Goal: Check status: Check status

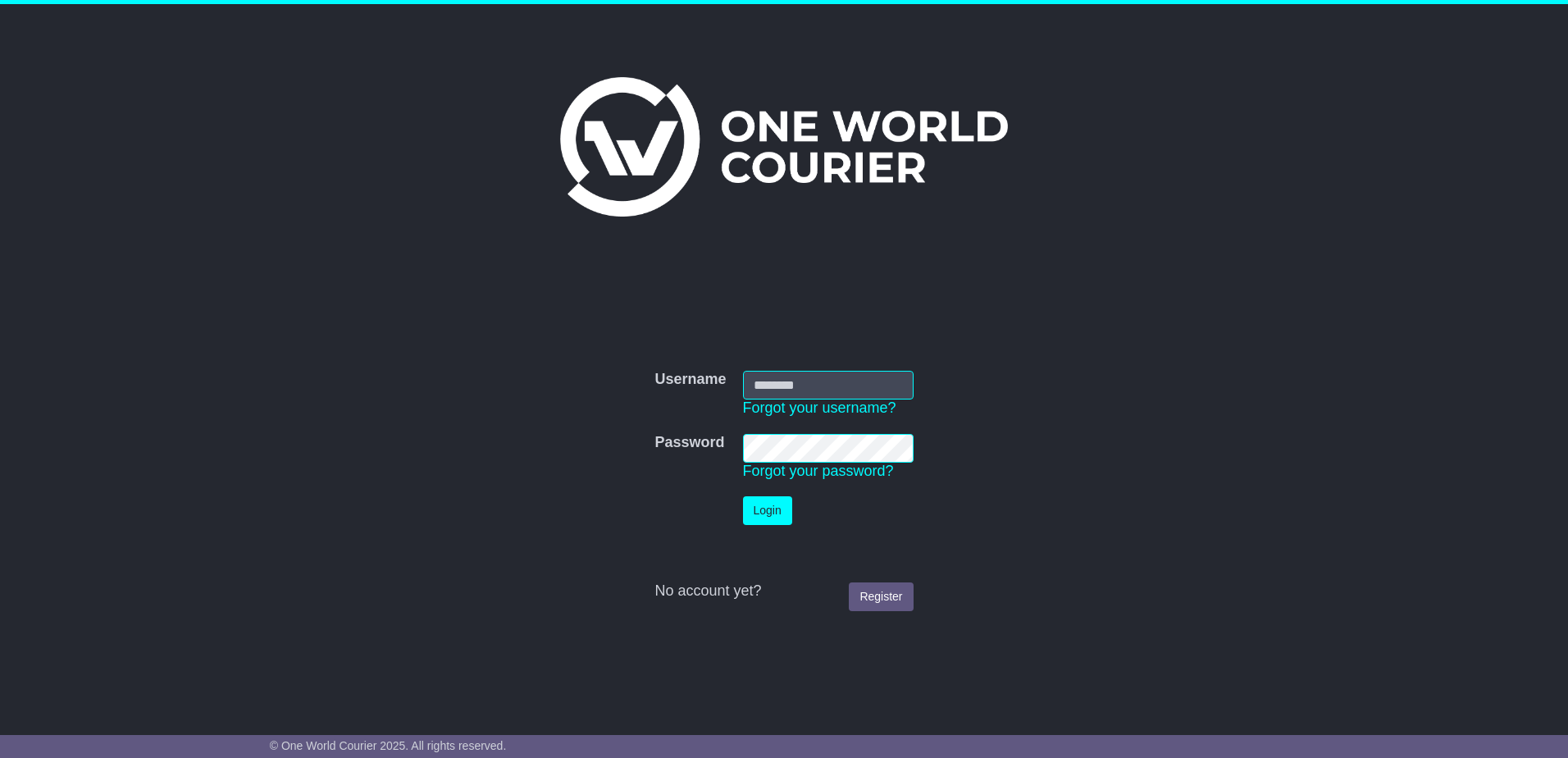
type input "**********"
click at [756, 518] on button "Login" at bounding box center [767, 511] width 49 height 29
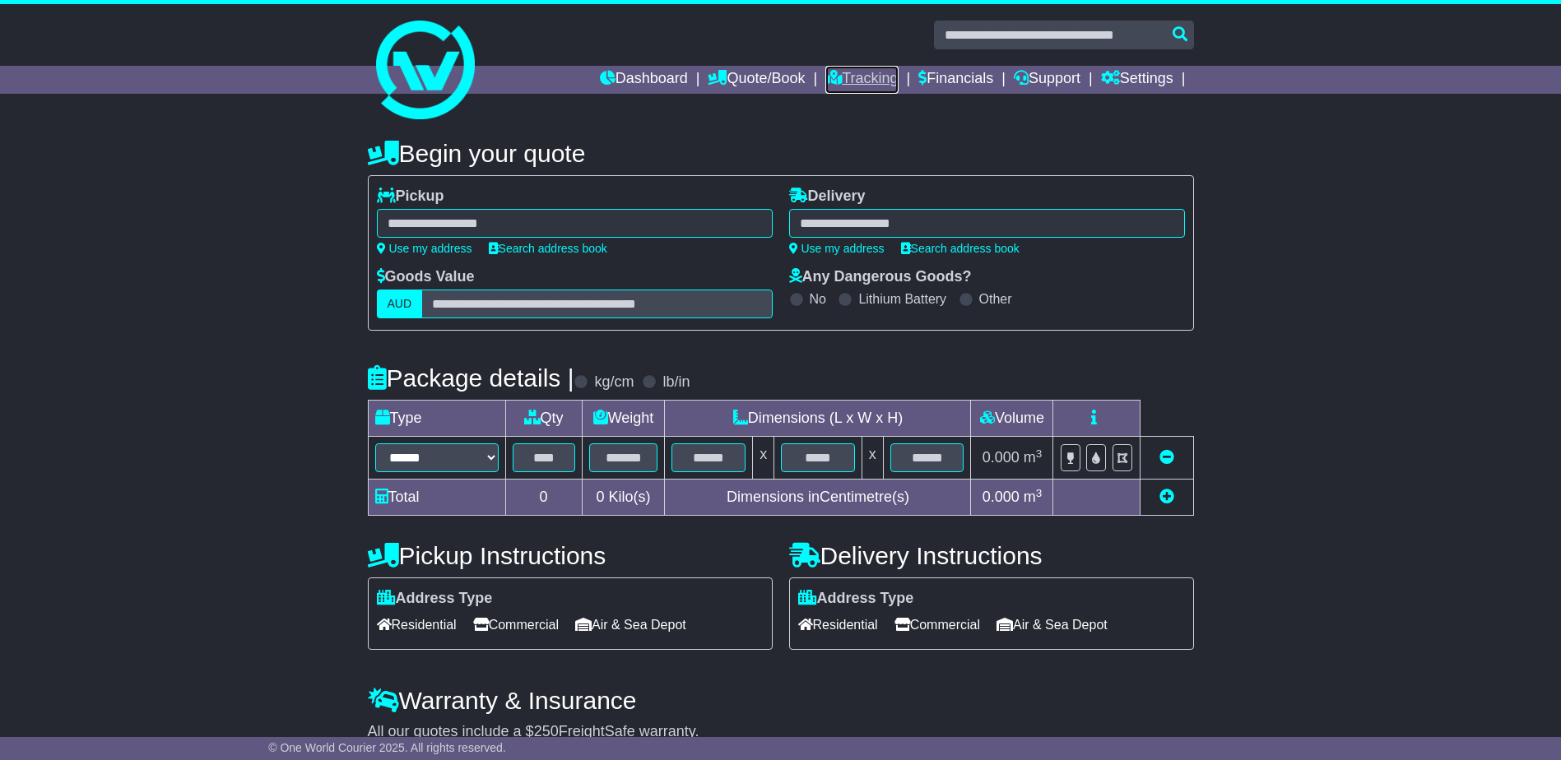
click at [848, 77] on link "Tracking" at bounding box center [861, 80] width 72 height 28
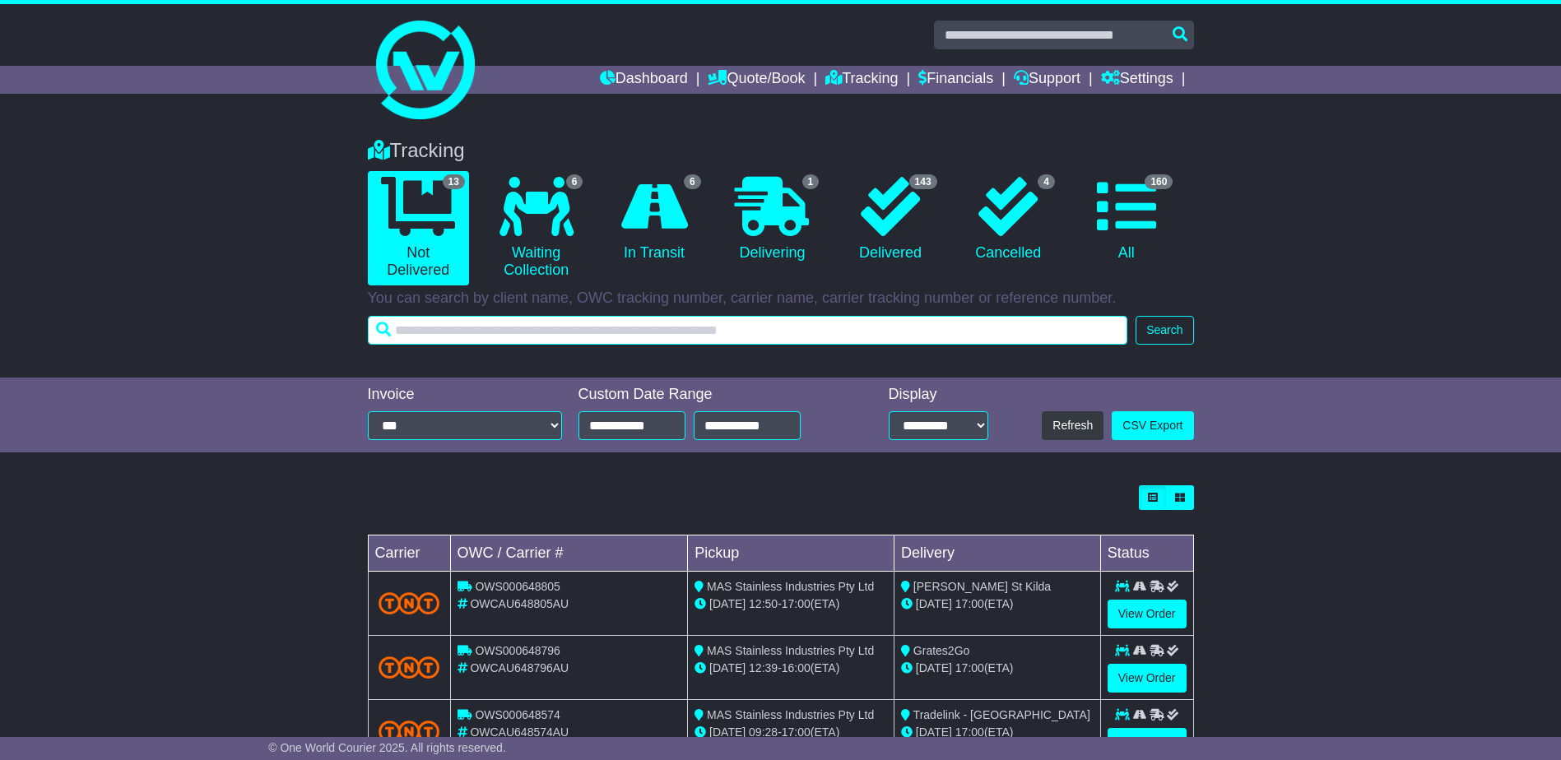
click at [740, 319] on input "text" at bounding box center [748, 330] width 760 height 29
type input "******"
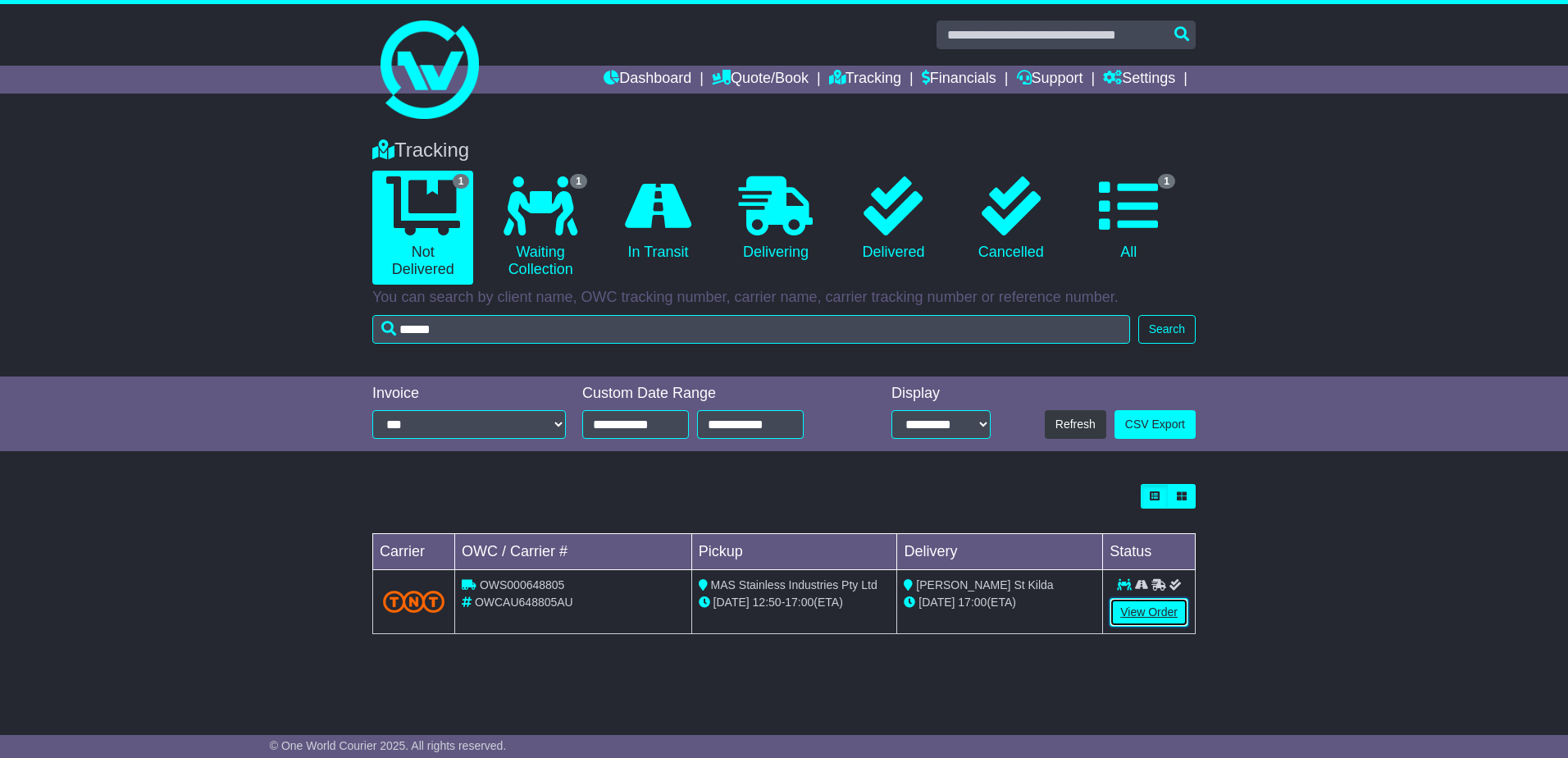
click at [1167, 613] on link "View Order" at bounding box center [1148, 612] width 79 height 29
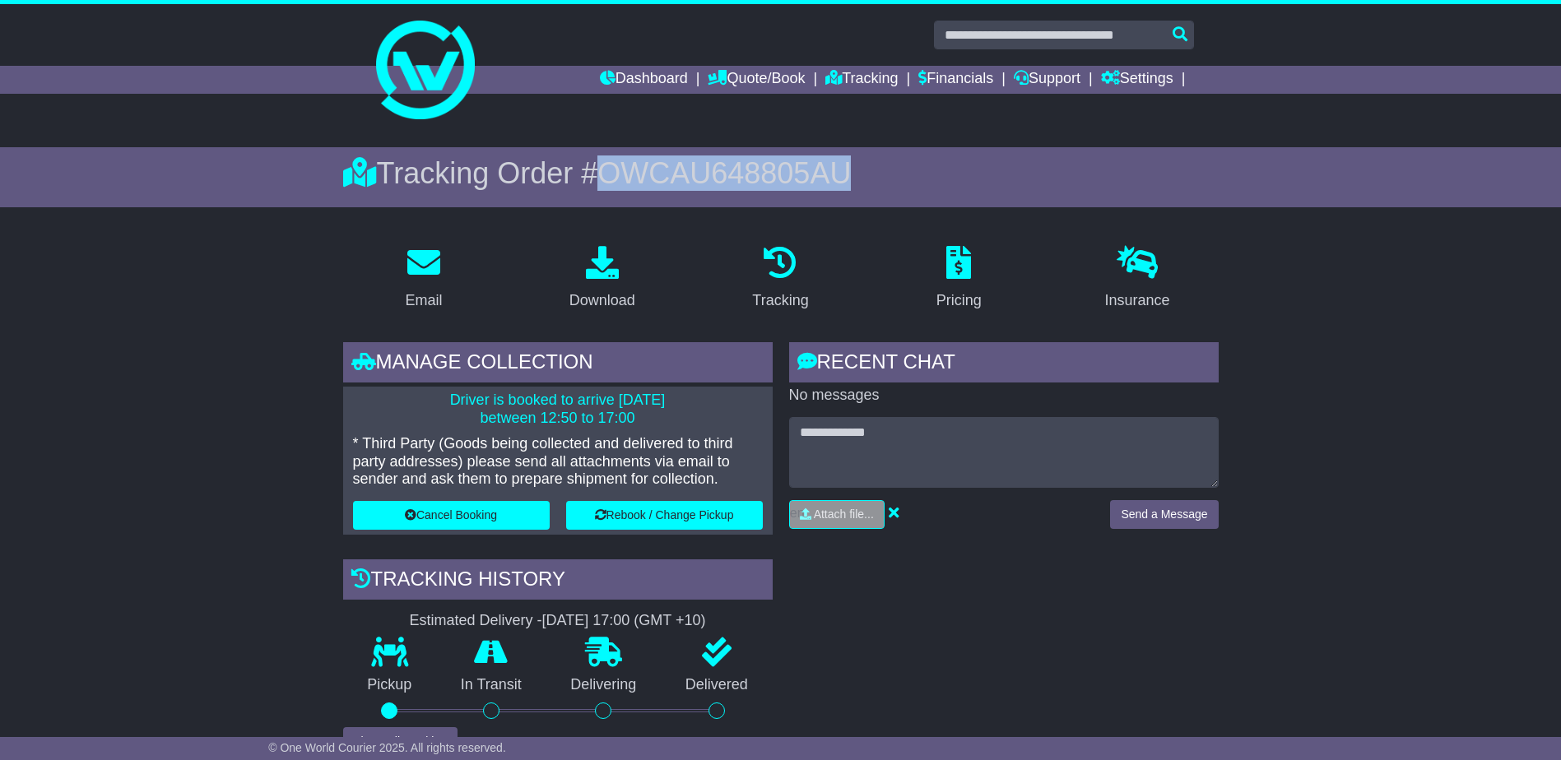
drag, startPoint x: 851, startPoint y: 164, endPoint x: 611, endPoint y: 166, distance: 240.2
click at [611, 166] on div "Tracking Order # OWCAU648805AU" at bounding box center [780, 172] width 875 height 35
copy span "OWCAU648805AU"
click at [842, 77] on link "Tracking" at bounding box center [861, 80] width 72 height 28
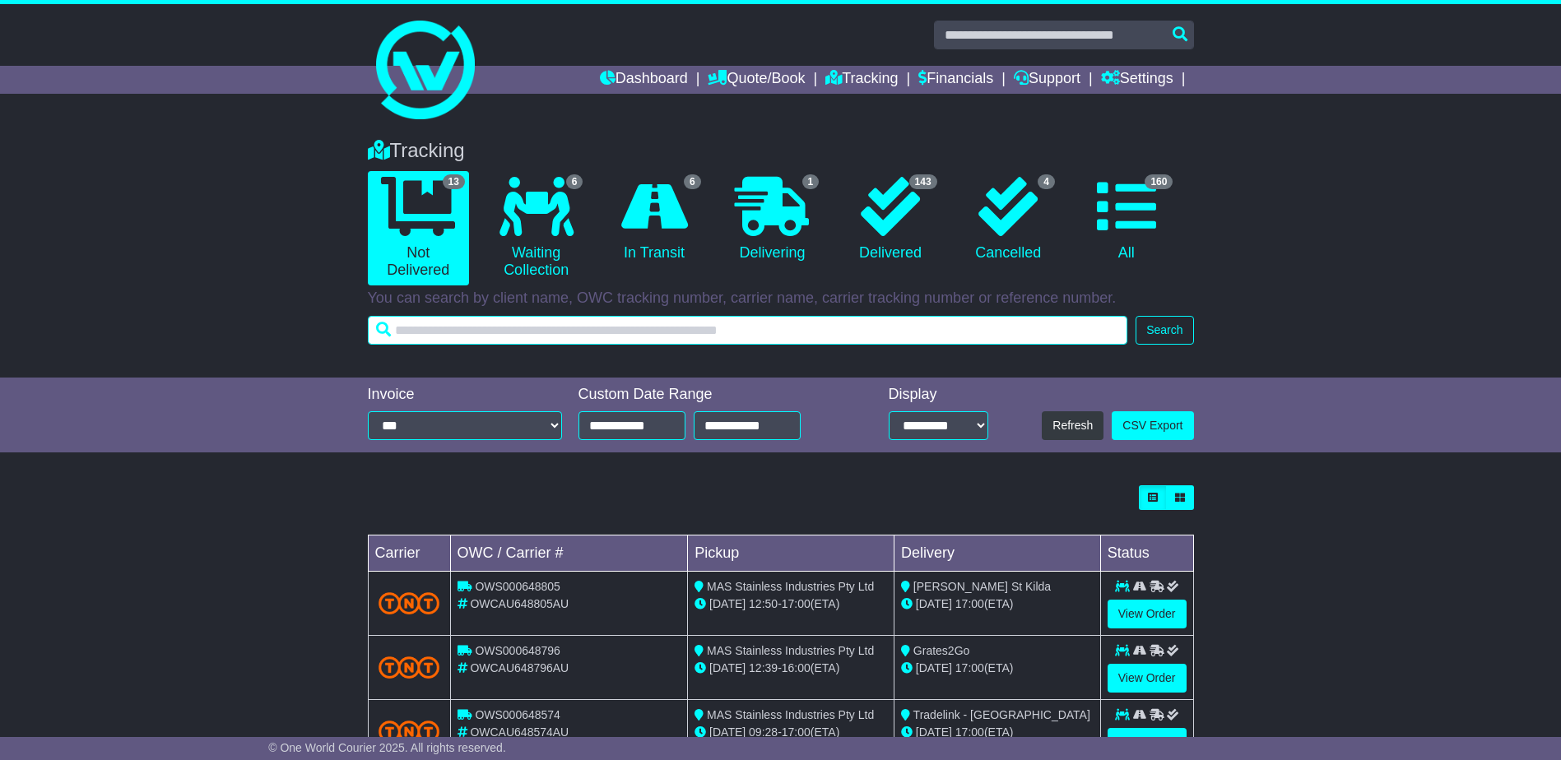
drag, startPoint x: 728, startPoint y: 336, endPoint x: 737, endPoint y: 313, distance: 24.7
click at [728, 336] on input "text" at bounding box center [748, 330] width 760 height 29
type input "******"
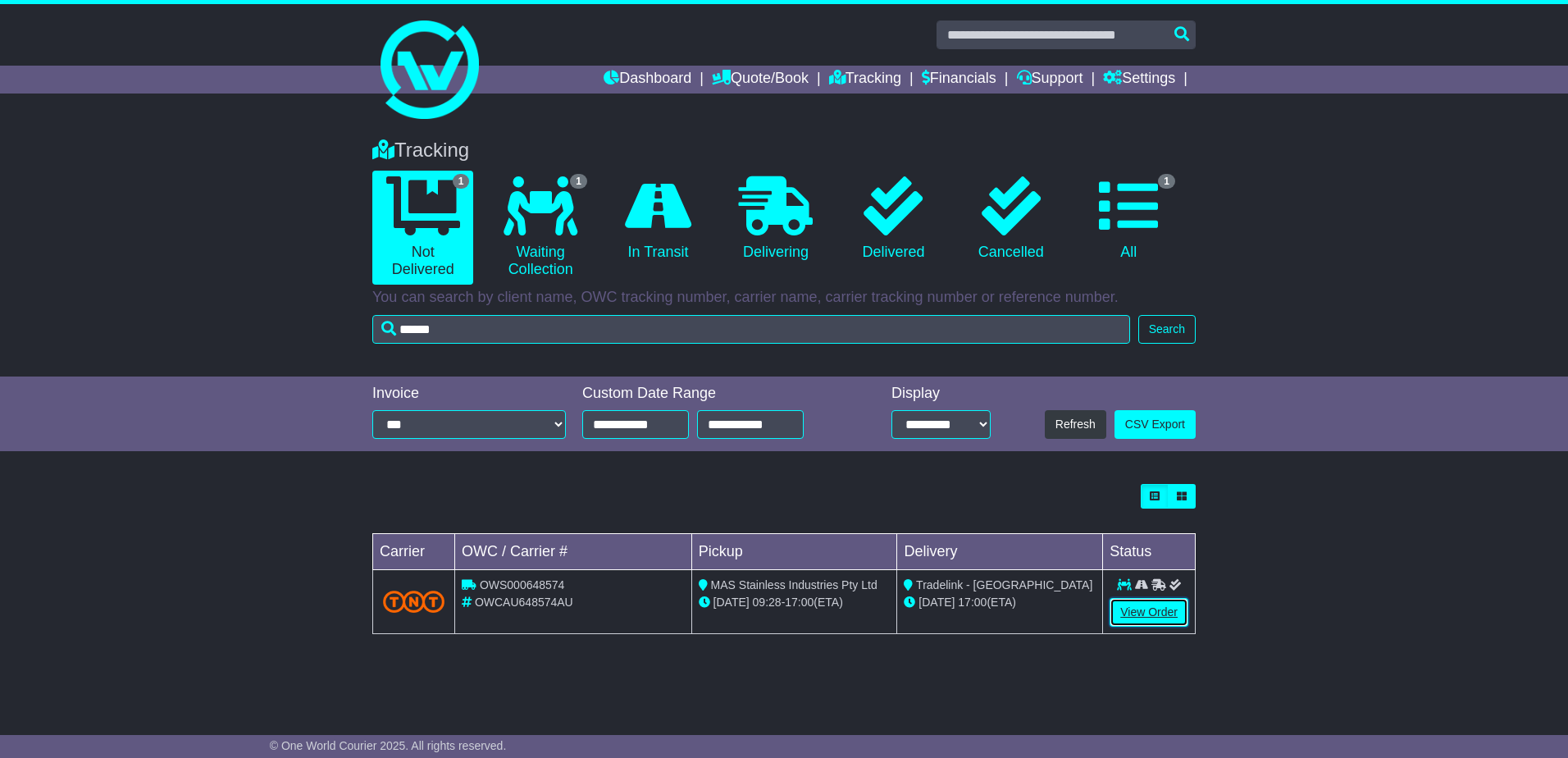
click at [1158, 613] on link "View Order" at bounding box center [1148, 612] width 79 height 29
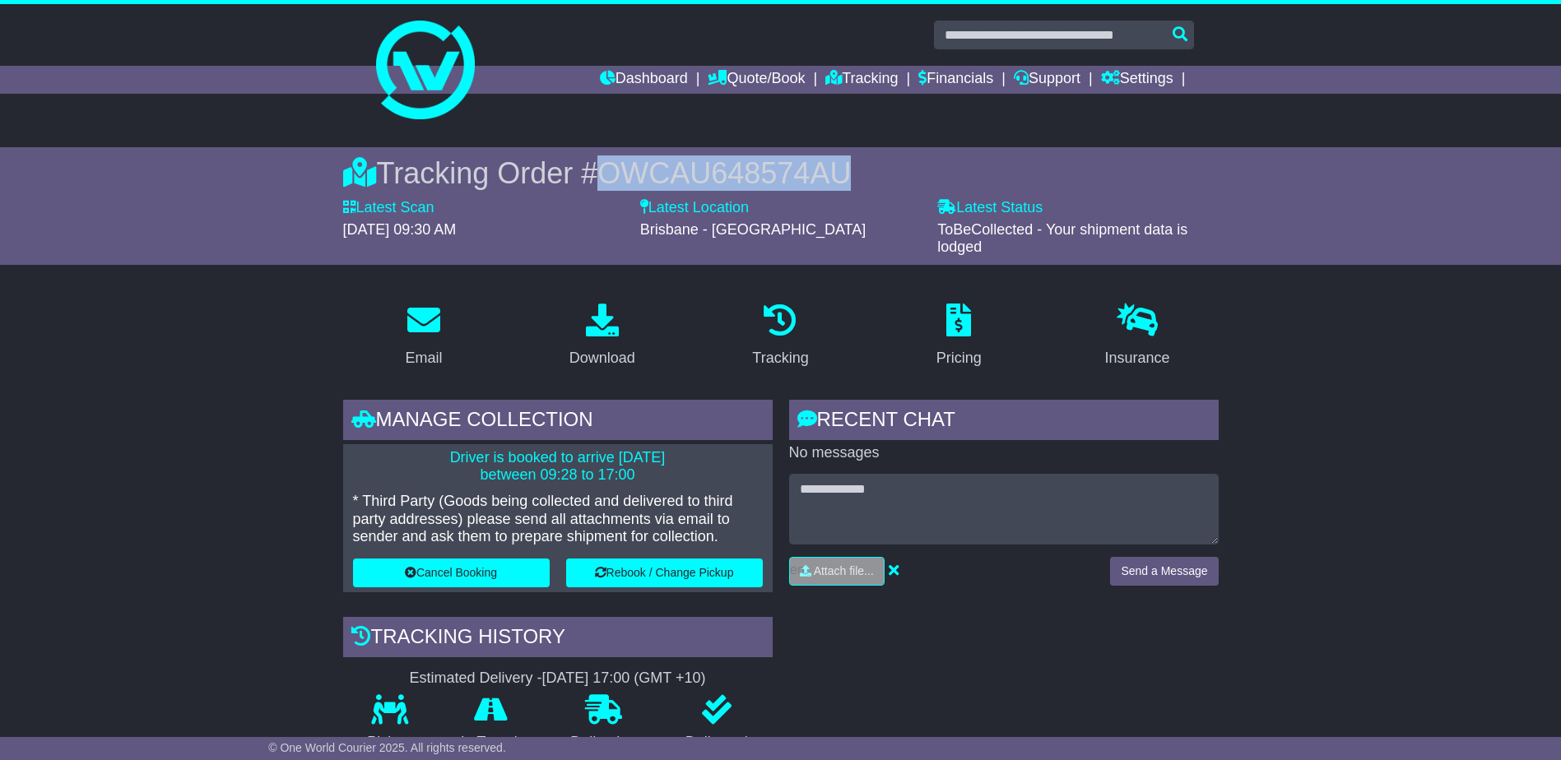
drag, startPoint x: 840, startPoint y: 179, endPoint x: 607, endPoint y: 174, distance: 232.9
click at [607, 174] on span "OWCAU648574AU" at bounding box center [723, 173] width 253 height 34
copy span "OWCAU648574AU"
click at [865, 72] on link "Tracking" at bounding box center [861, 80] width 72 height 28
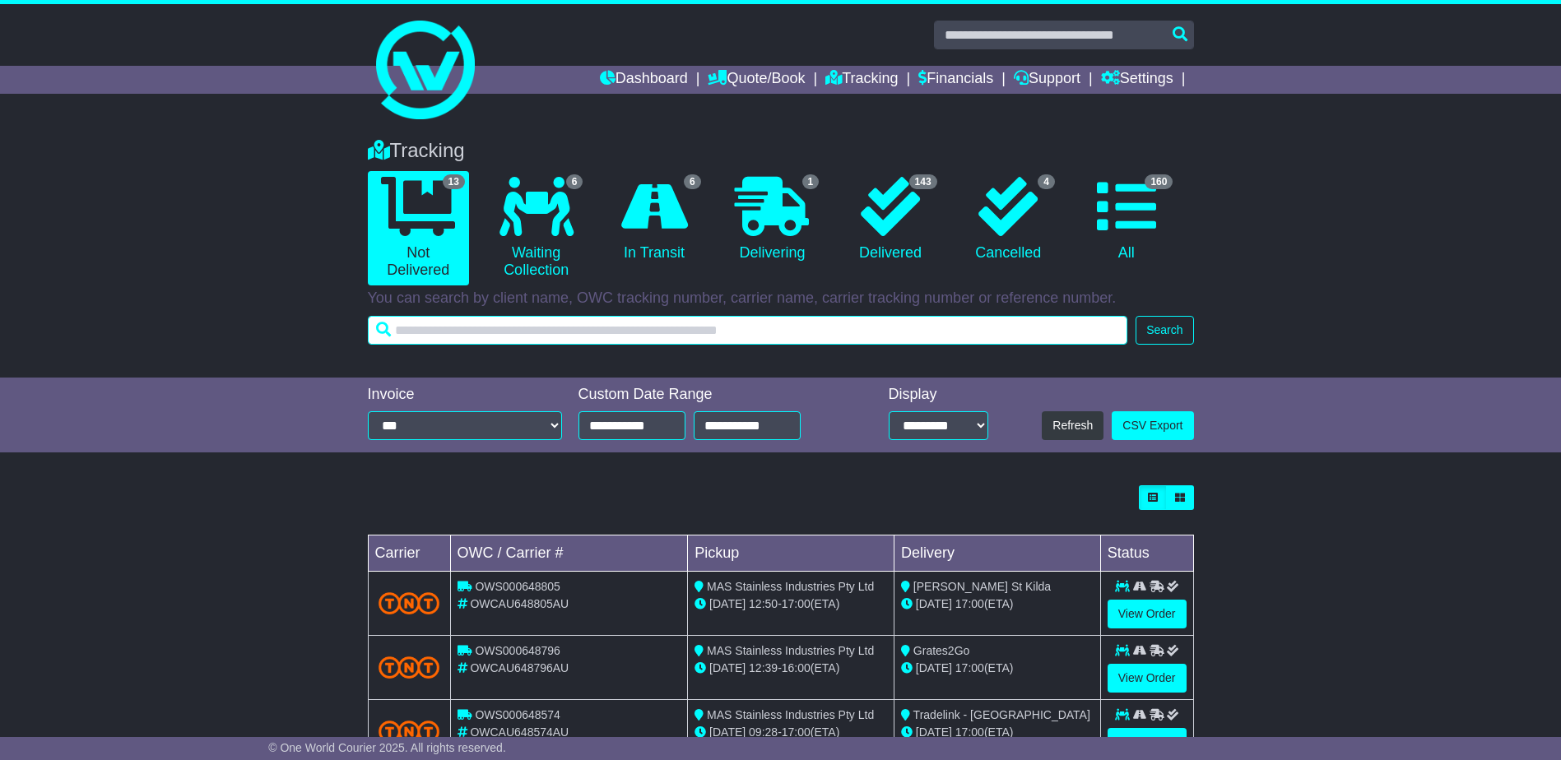
click at [860, 323] on input "text" at bounding box center [748, 330] width 760 height 29
type input "******"
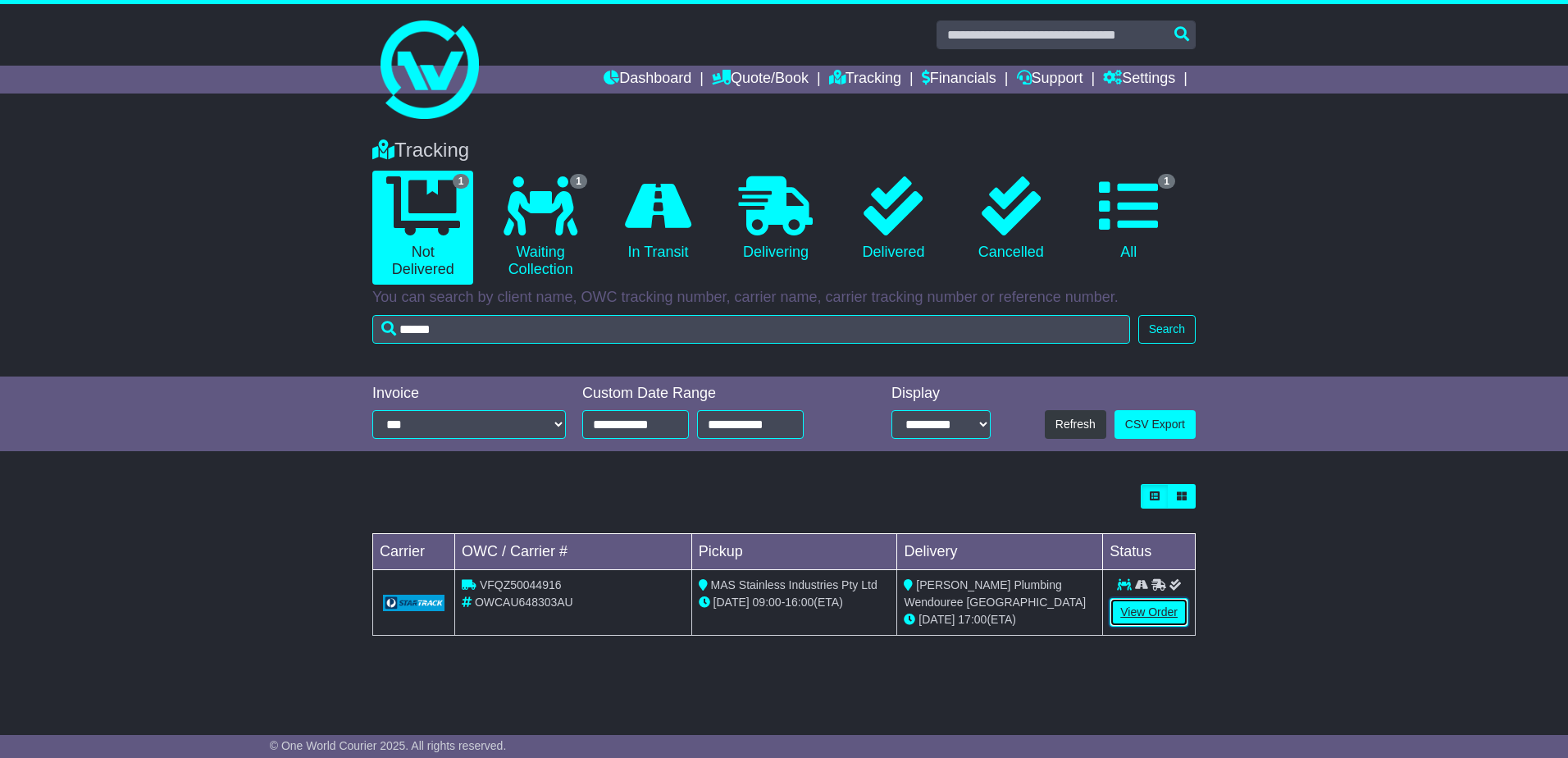
click at [1154, 618] on link "View Order" at bounding box center [1148, 612] width 79 height 29
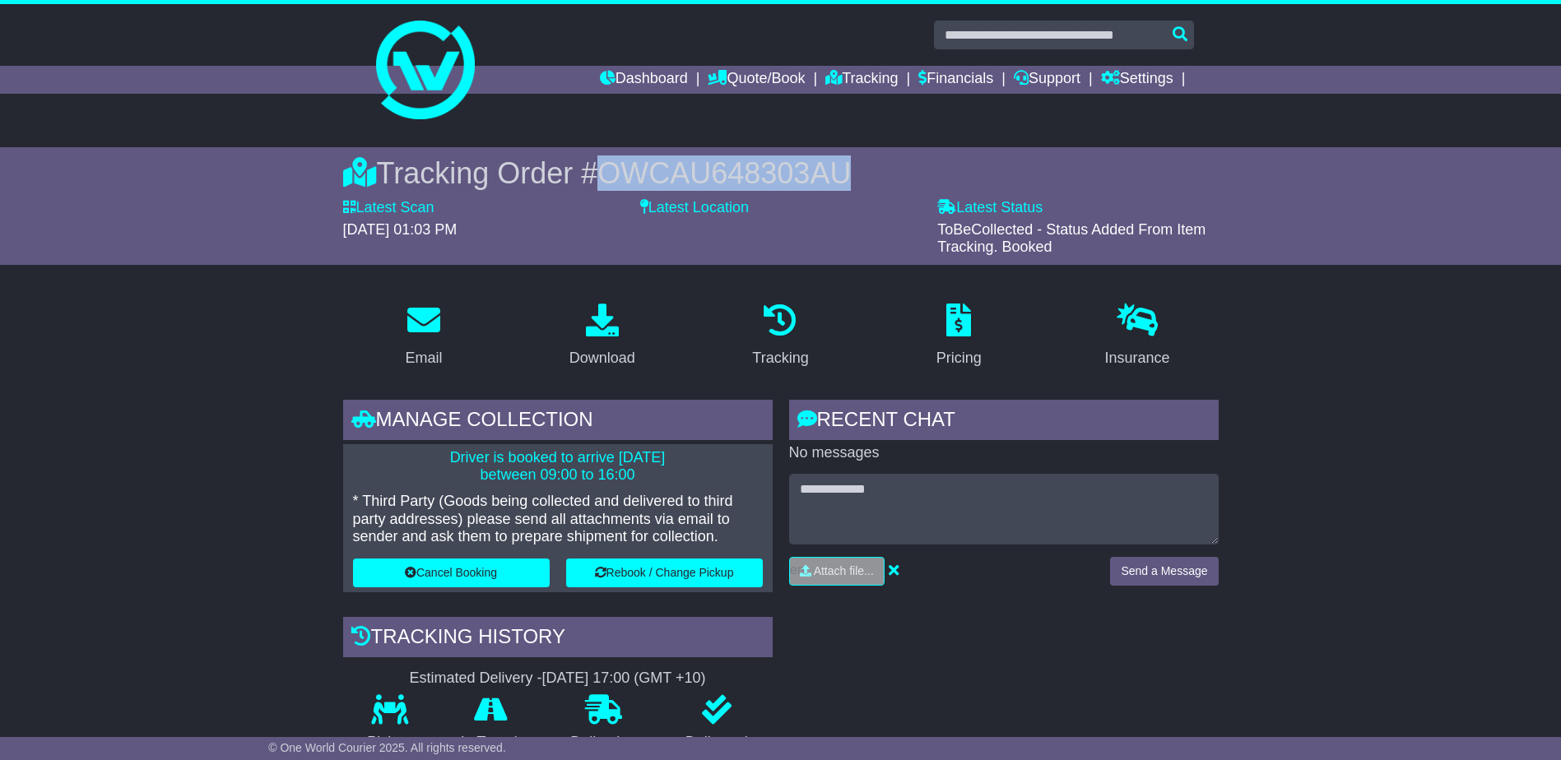
drag, startPoint x: 857, startPoint y: 174, endPoint x: 610, endPoint y: 167, distance: 246.9
click at [610, 167] on div "Tracking Order # OWCAU648303AU" at bounding box center [780, 172] width 875 height 35
copy span "OWCAU648303AU"
drag, startPoint x: 1287, startPoint y: 402, endPoint x: 1565, endPoint y: 480, distance: 288.0
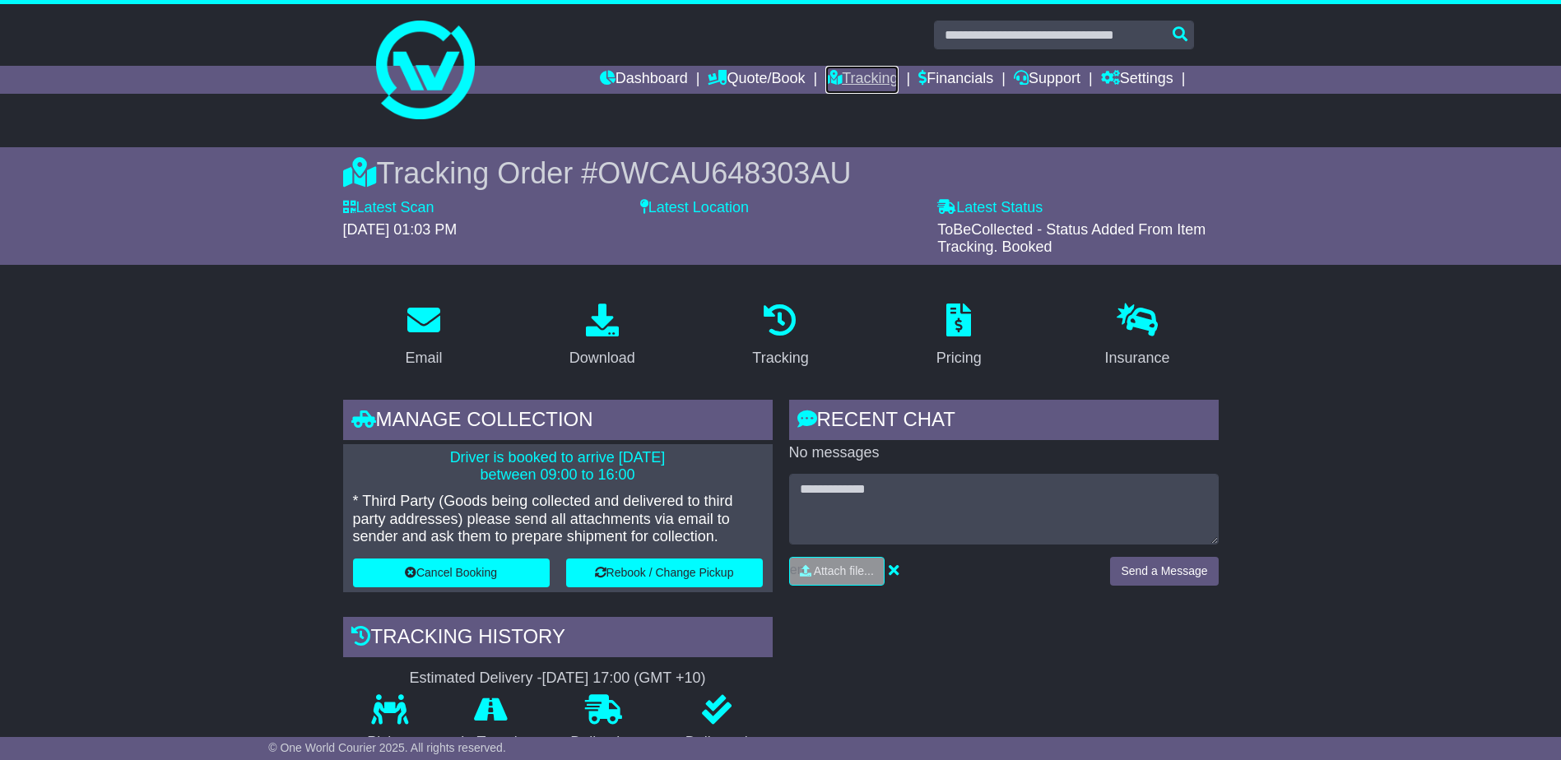
click at [840, 90] on link "Tracking" at bounding box center [861, 80] width 72 height 28
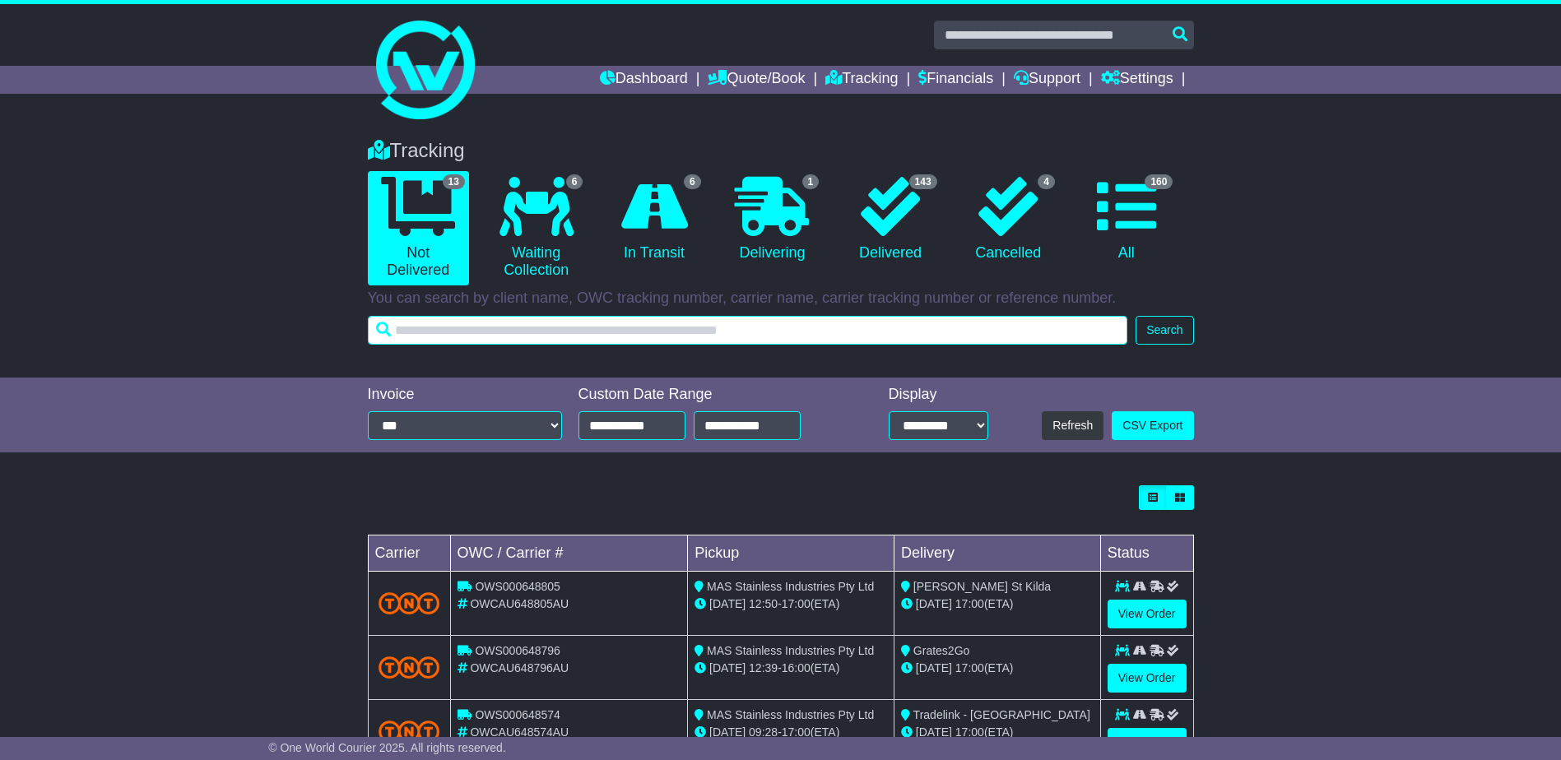
click at [754, 331] on input "text" at bounding box center [748, 330] width 760 height 29
type input "******"
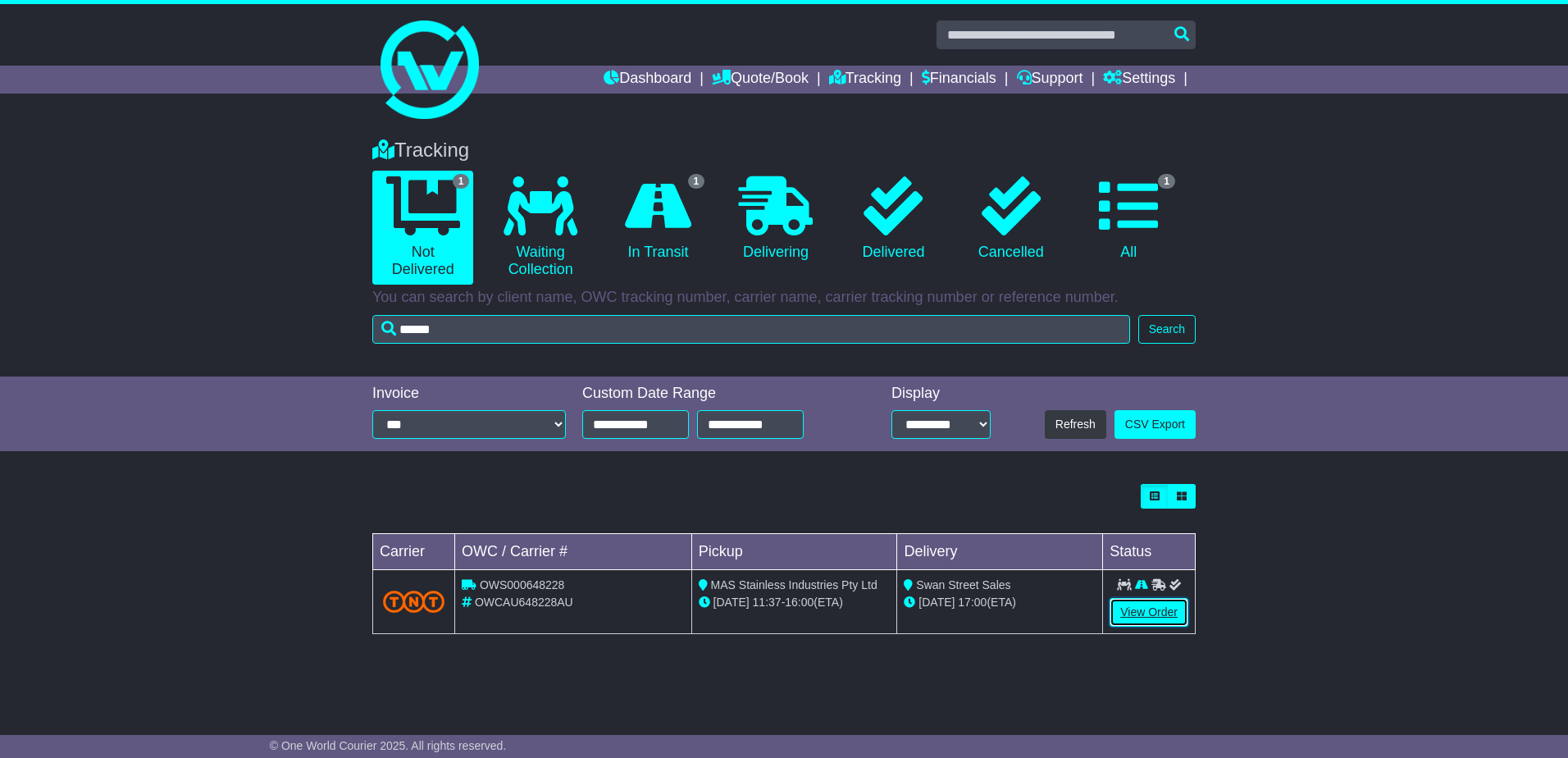
click at [1149, 614] on link "View Order" at bounding box center [1148, 612] width 79 height 29
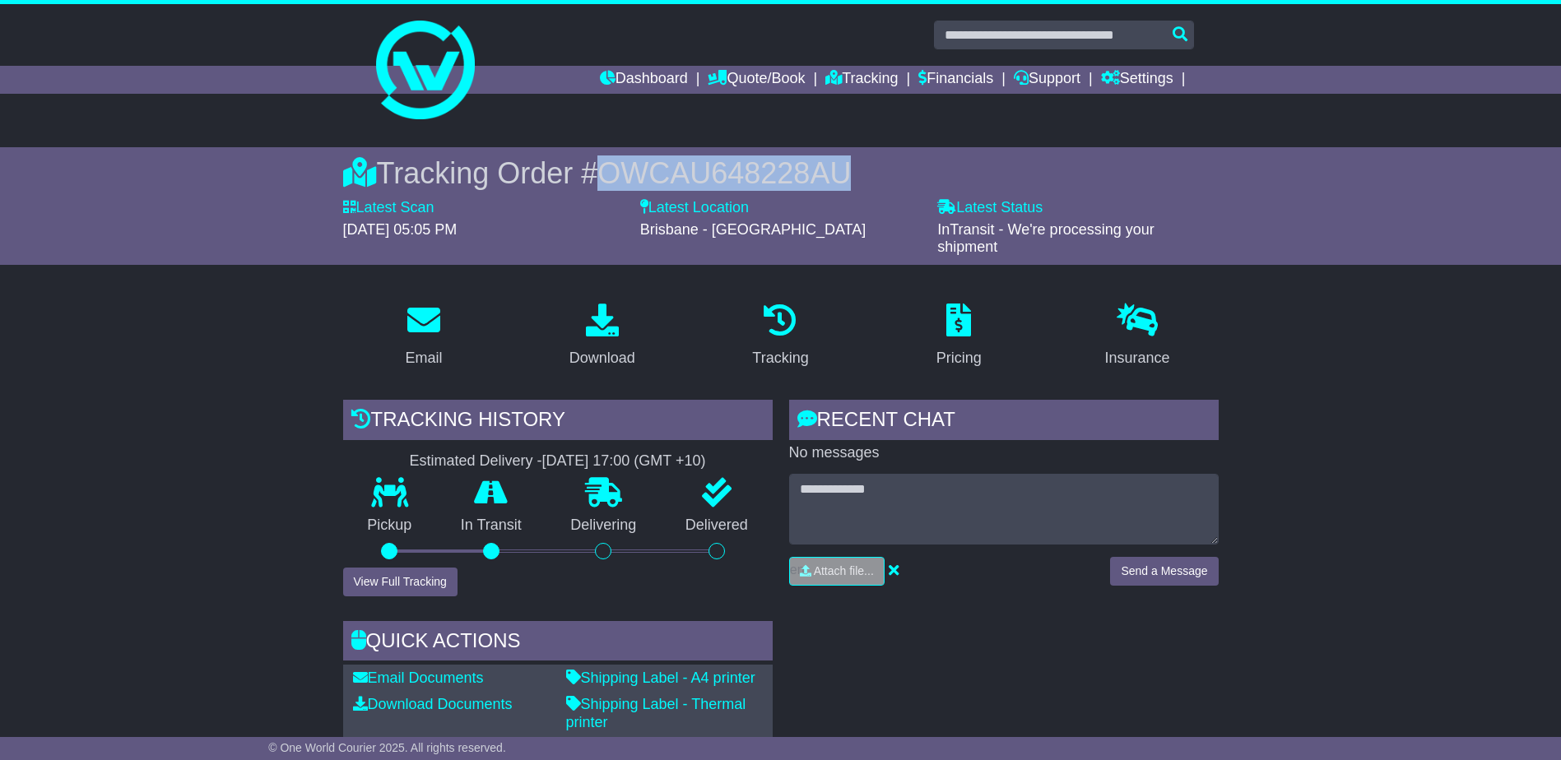
drag, startPoint x: 843, startPoint y: 170, endPoint x: 602, endPoint y: 172, distance: 241.0
click at [602, 172] on div "Tracking Order # OWCAU648228AU" at bounding box center [780, 172] width 875 height 35
drag, startPoint x: 602, startPoint y: 172, endPoint x: 668, endPoint y: 174, distance: 65.9
click at [868, 77] on link "Tracking" at bounding box center [861, 80] width 72 height 28
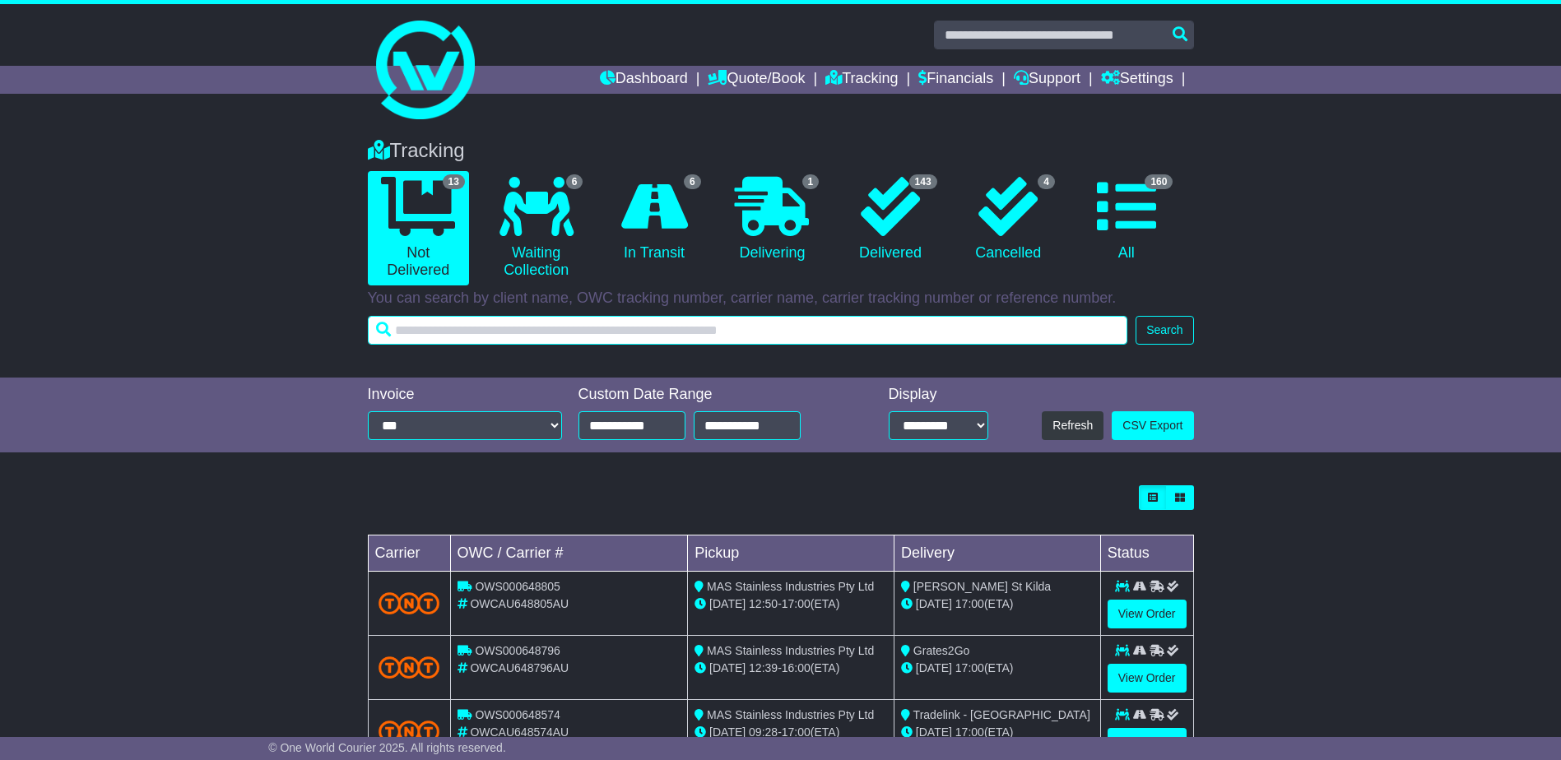
click at [695, 327] on input "text" at bounding box center [748, 330] width 760 height 29
type input "******"
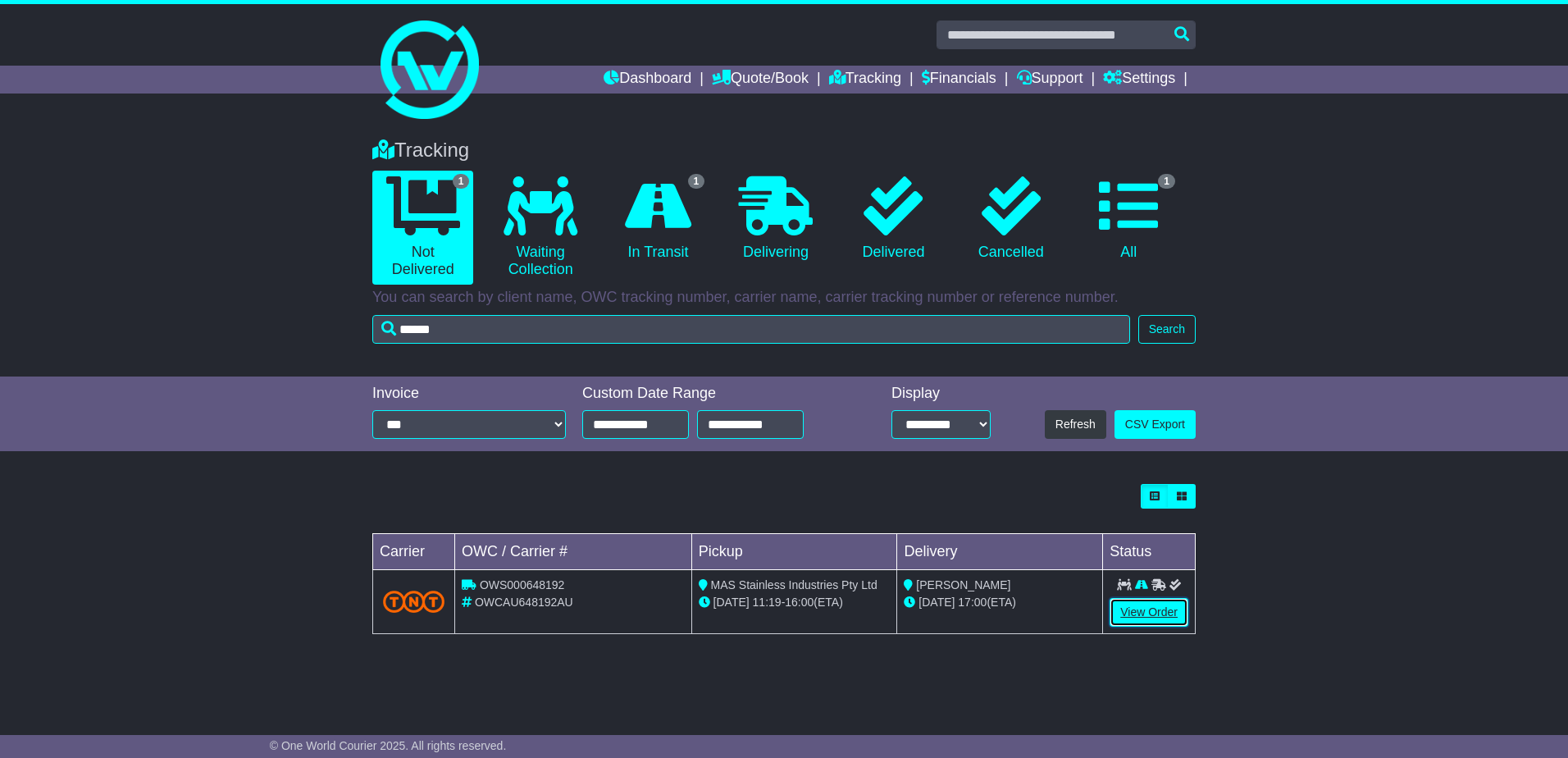
click at [1156, 608] on link "View Order" at bounding box center [1148, 612] width 79 height 29
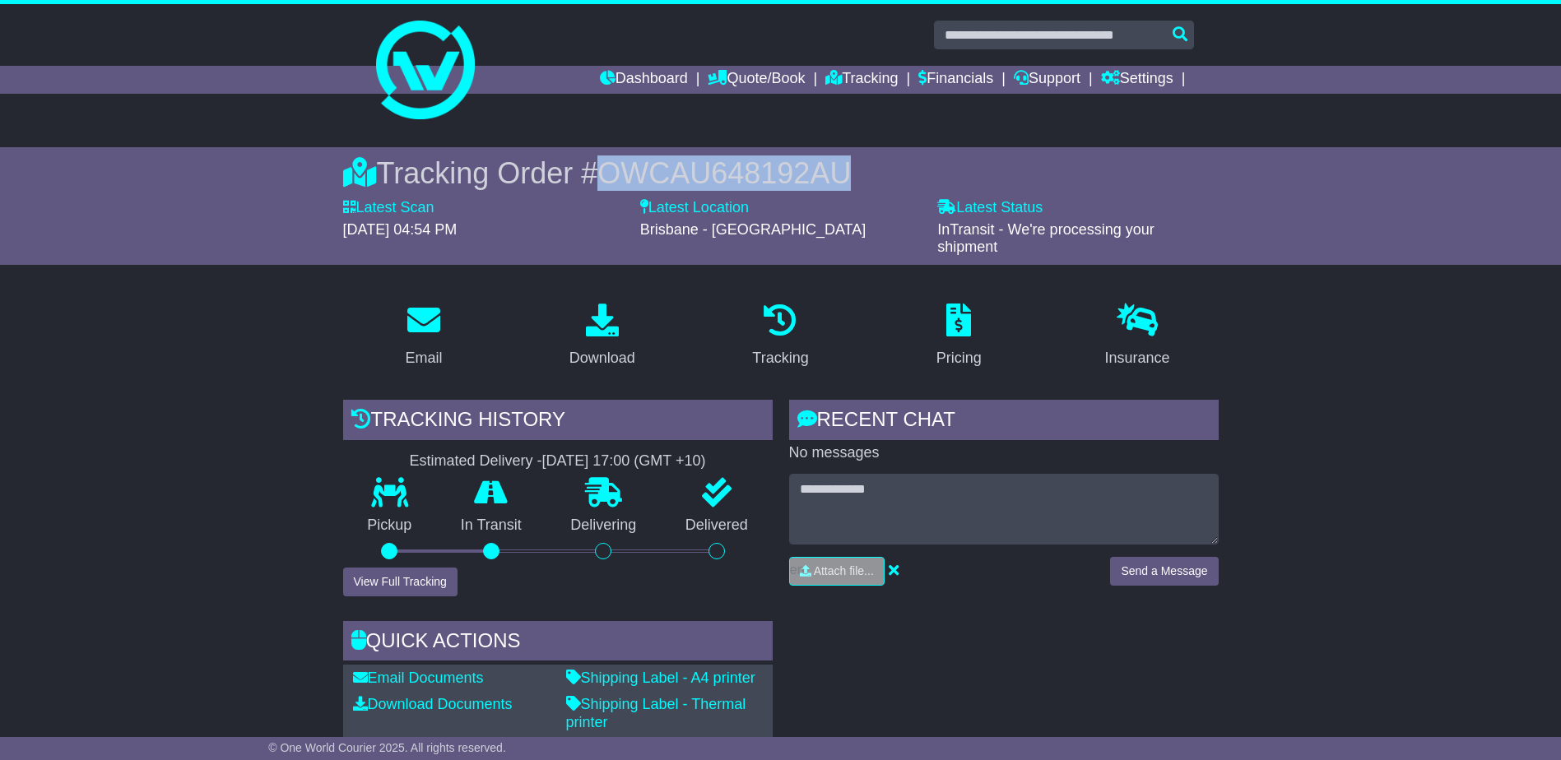
drag, startPoint x: 847, startPoint y: 171, endPoint x: 611, endPoint y: 183, distance: 236.4
click at [610, 183] on div "Tracking Order # OWCAU648192AU" at bounding box center [780, 172] width 875 height 35
copy span "OWCAU648192AU"
click at [656, 75] on link "Dashboard" at bounding box center [644, 80] width 88 height 28
